Goal: Task Accomplishment & Management: Complete application form

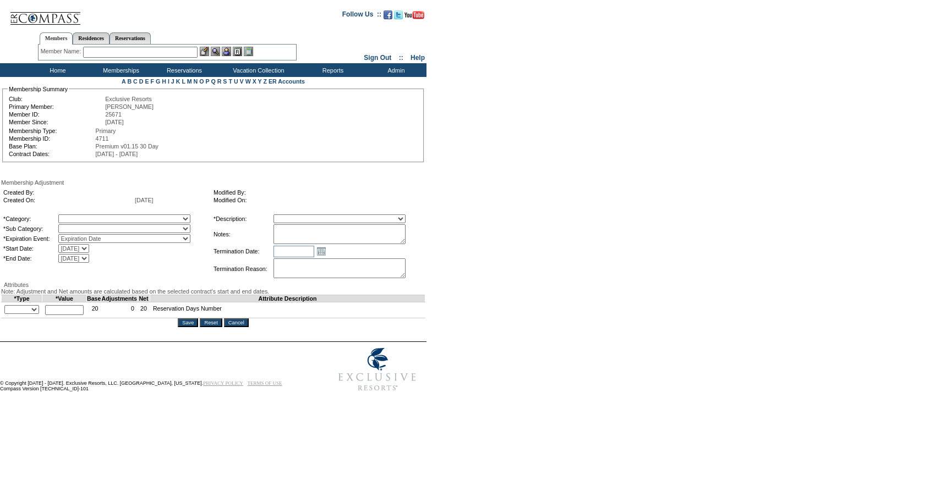
click at [405, 241] on textarea at bounding box center [339, 234] width 132 height 20
click at [405, 239] on textarea at bounding box center [338, 234] width 131 height 20
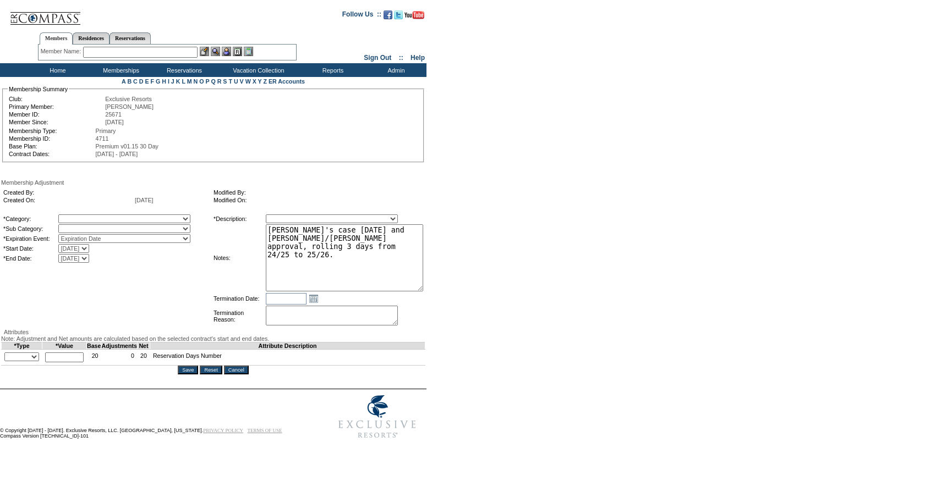
drag, startPoint x: 420, startPoint y: 244, endPoint x: 459, endPoint y: 307, distance: 74.1
click at [459, 307] on form "Follow Us ::" at bounding box center [468, 224] width 937 height 442
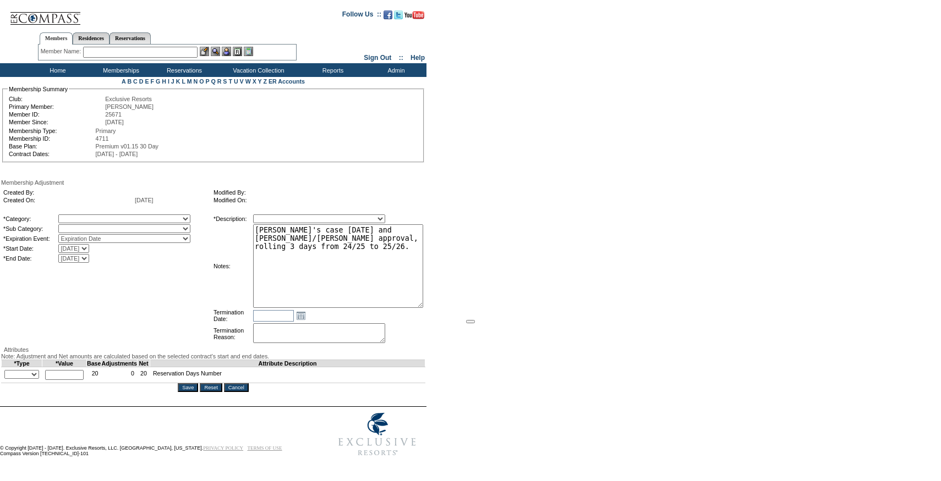
type textarea "Per Jodie's case 10/1/25 and Pete/Natalie approval, rolling 3 days from 24/25 t…"
click at [26, 379] on select "+ - Override" at bounding box center [21, 374] width 35 height 9
click at [7, 379] on select "+ - Override" at bounding box center [21, 374] width 35 height 9
click at [26, 379] on select "+ - Override" at bounding box center [21, 374] width 35 height 9
select select "2"
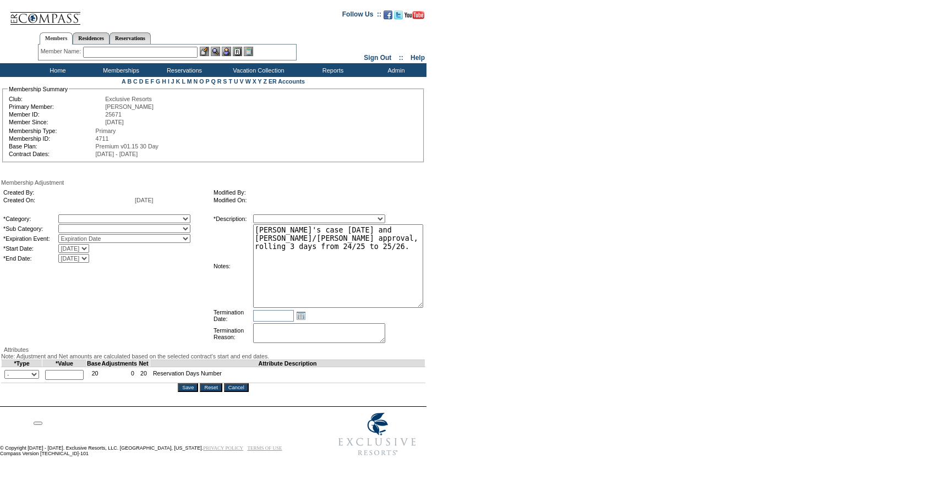
click at [7, 379] on select "+ - Override" at bounding box center [21, 374] width 35 height 9
click at [69, 380] on input "text" at bounding box center [64, 375] width 39 height 10
type input "3"
click at [371, 239] on textarea "Per Jodie's case 10/1/25 and Pete/Natalie approval, rolling 3 days from 24/25 t…" at bounding box center [338, 266] width 170 height 84
click at [420, 241] on textarea "Per Jodie's case 10/1/25 and Pete/Natalie approval, rolling 3 days from 24/25 t…" at bounding box center [338, 266] width 170 height 84
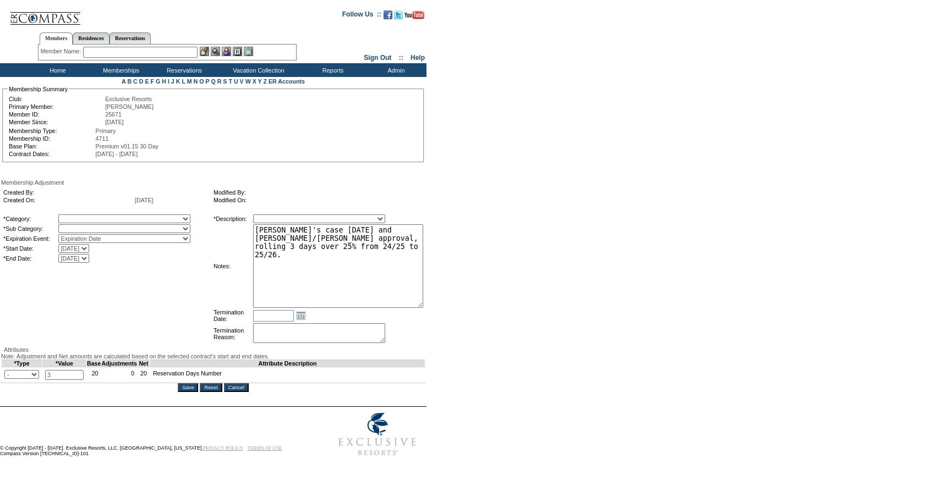
type textarea "[PERSON_NAME]'s case [DATE] and [PERSON_NAME]/[PERSON_NAME] approval, rolling 3…"
click at [162, 215] on table "*Category: A La Carte Days Contract Election Days Converted Days Coronavirus Ot…" at bounding box center [213, 279] width 424 height 134
click at [157, 220] on select "A La Carte Days Contract Election Days Converted Days Coronavirus Other Referra…" at bounding box center [124, 219] width 132 height 9
select select "781"
click at [81, 216] on select "A La Carte Days Contract Election Days Converted Days Coronavirus Other Referra…" at bounding box center [124, 219] width 132 height 9
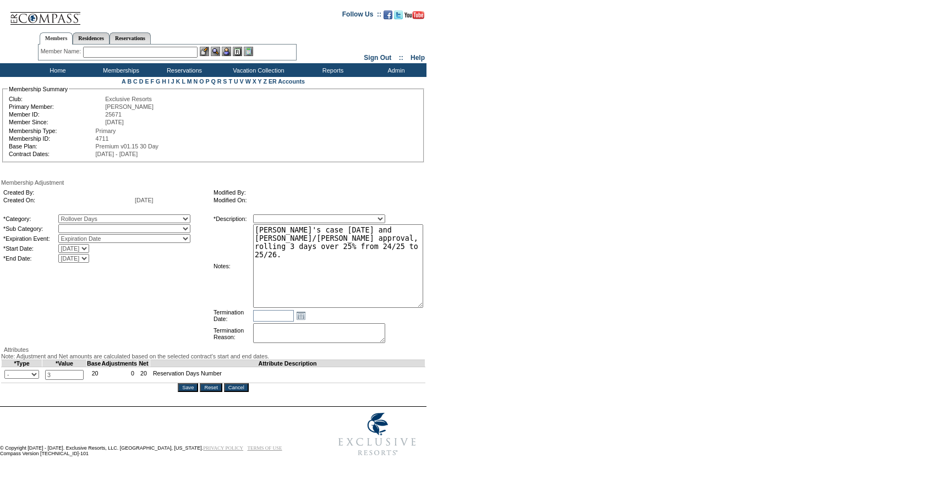
click at [102, 231] on select at bounding box center [124, 228] width 132 height 9
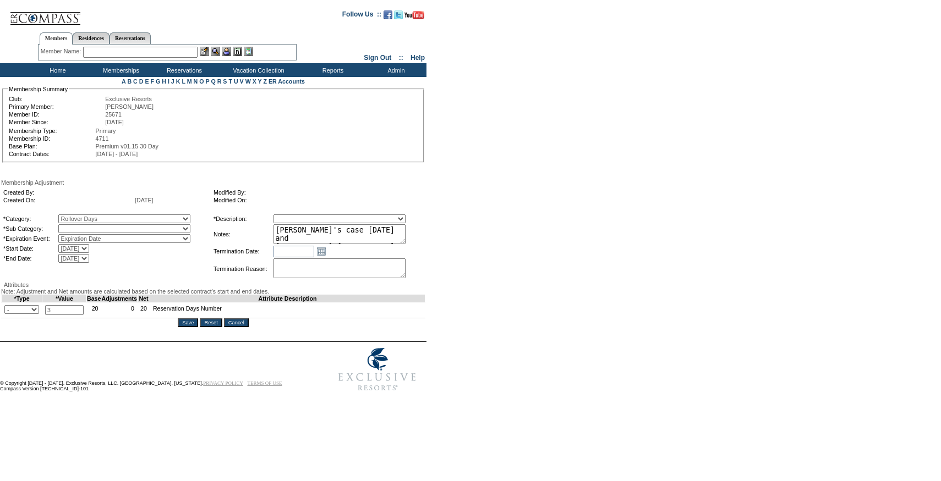
click at [95, 231] on select "Rollover Days" at bounding box center [124, 228] width 132 height 9
select select "782"
click at [81, 227] on select "Rollover Days" at bounding box center [124, 228] width 132 height 9
click at [304, 218] on select "Membership/Transfer Fee Adjustment Membership Fee Adjustment Add-On Fee Adjustm…" at bounding box center [339, 219] width 132 height 9
click at [294, 216] on select "Membership/Transfer Fee Adjustment Membership Fee Adjustment Add-On Fee Adjustm…" at bounding box center [339, 219] width 132 height 9
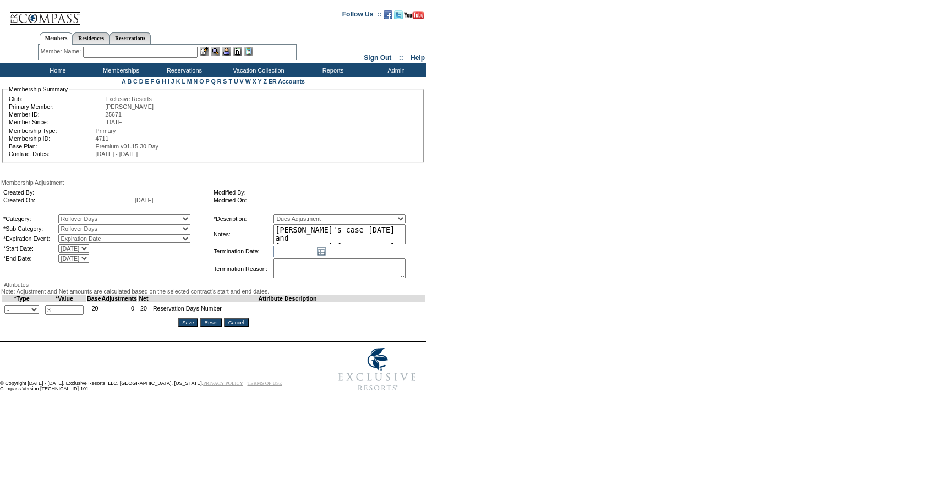
click at [336, 218] on select "Membership/Transfer Fee Adjustment Membership Fee Adjustment Add-On Fee Adjustm…" at bounding box center [339, 219] width 132 height 9
click at [294, 216] on select "Membership/Transfer Fee Adjustment Membership Fee Adjustment Add-On Fee Adjustm…" at bounding box center [339, 219] width 132 height 9
click at [340, 222] on select "Membership/Transfer Fee Adjustment Membership Fee Adjustment Add-On Fee Adjustm…" at bounding box center [339, 219] width 132 height 9
select select "275"
click at [294, 216] on select "Membership/Transfer Fee Adjustment Membership Fee Adjustment Add-On Fee Adjustm…" at bounding box center [339, 219] width 132 height 9
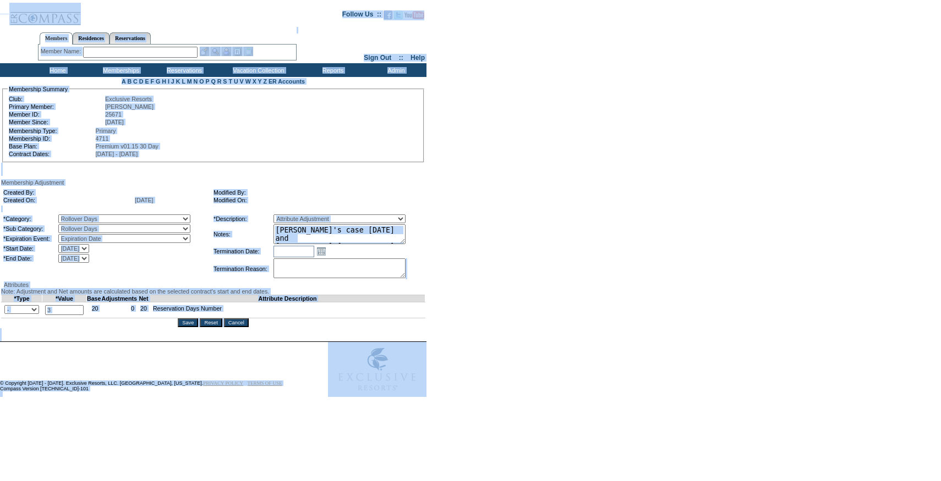
click at [377, 240] on textarea "[PERSON_NAME]'s case [DATE] and [PERSON_NAME]/[PERSON_NAME] approval, rolling 3…" at bounding box center [339, 234] width 132 height 20
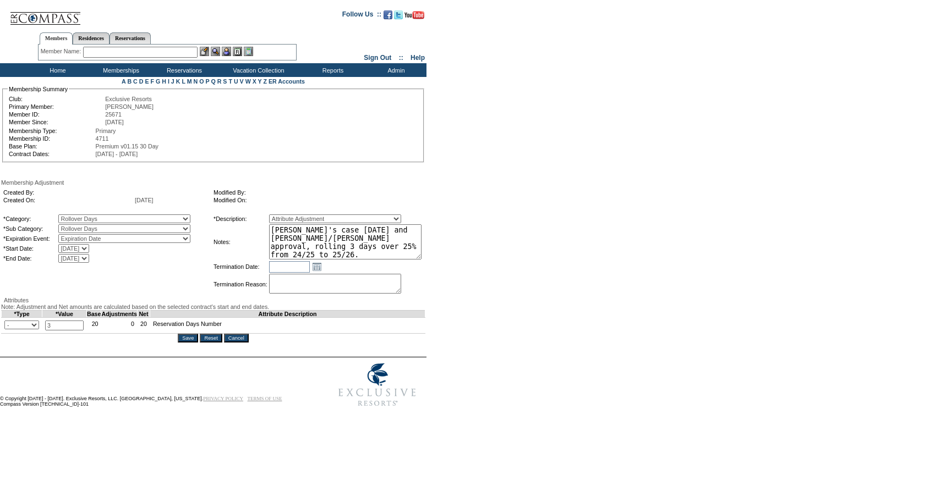
drag, startPoint x: 423, startPoint y: 244, endPoint x: 443, endPoint y: 259, distance: 25.2
click at [443, 259] on form "Follow Us ::" at bounding box center [468, 208] width 937 height 410
click at [441, 275] on form "Follow Us ::" at bounding box center [468, 208] width 937 height 410
click at [195, 343] on input "Save" at bounding box center [188, 338] width 20 height 9
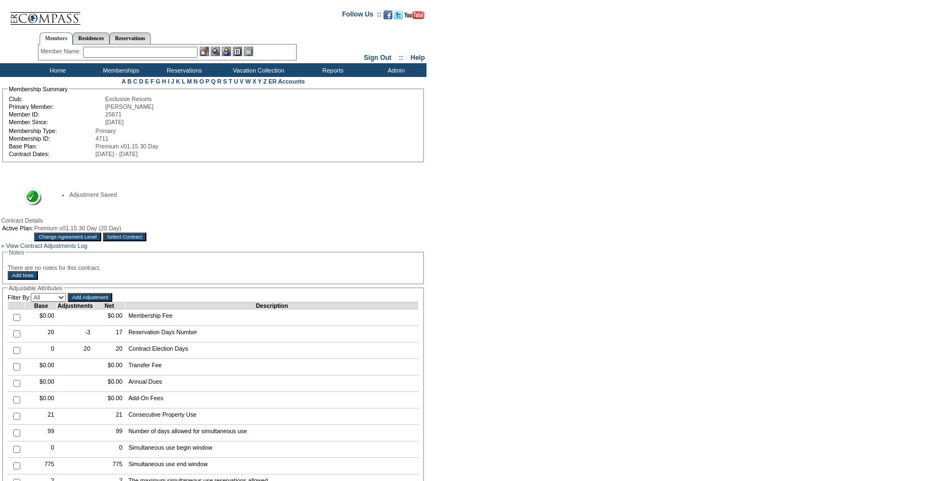
click at [15, 338] on input "checkbox" at bounding box center [16, 334] width 7 height 7
checkbox input "true"
click at [95, 302] on input "Add Adjustment" at bounding box center [90, 297] width 45 height 9
